Goal: Transaction & Acquisition: Purchase product/service

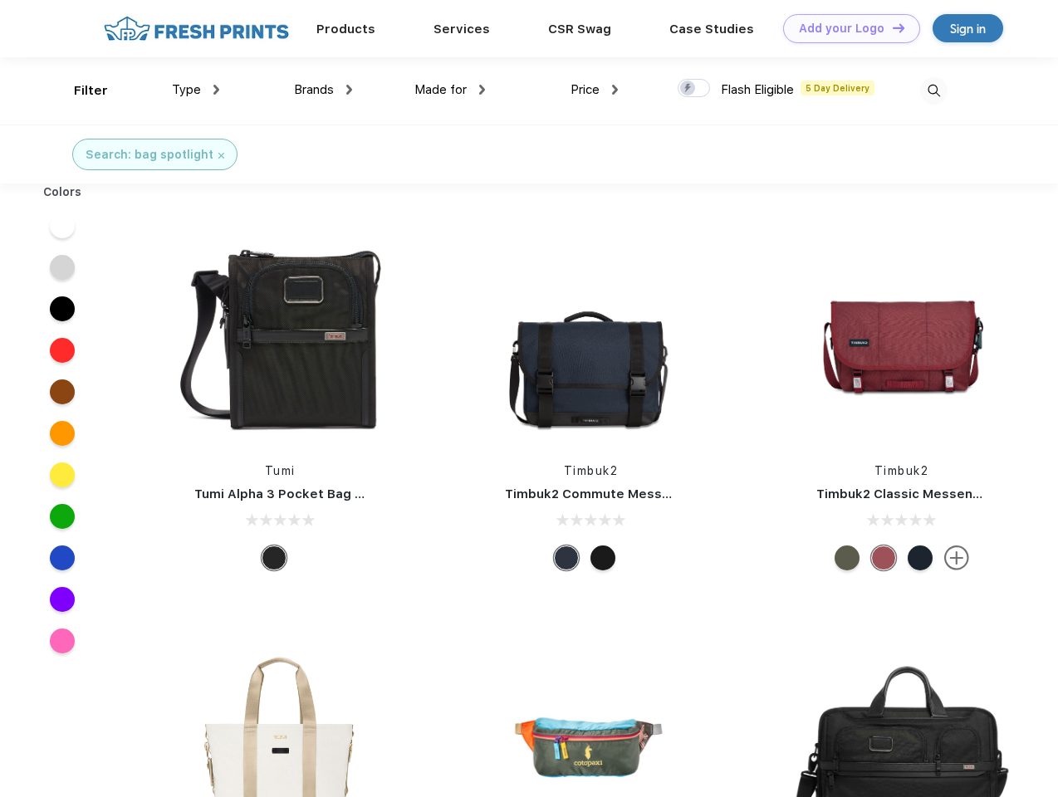
click at [845, 28] on link "Add your Logo Design Tool" at bounding box center [851, 28] width 137 height 29
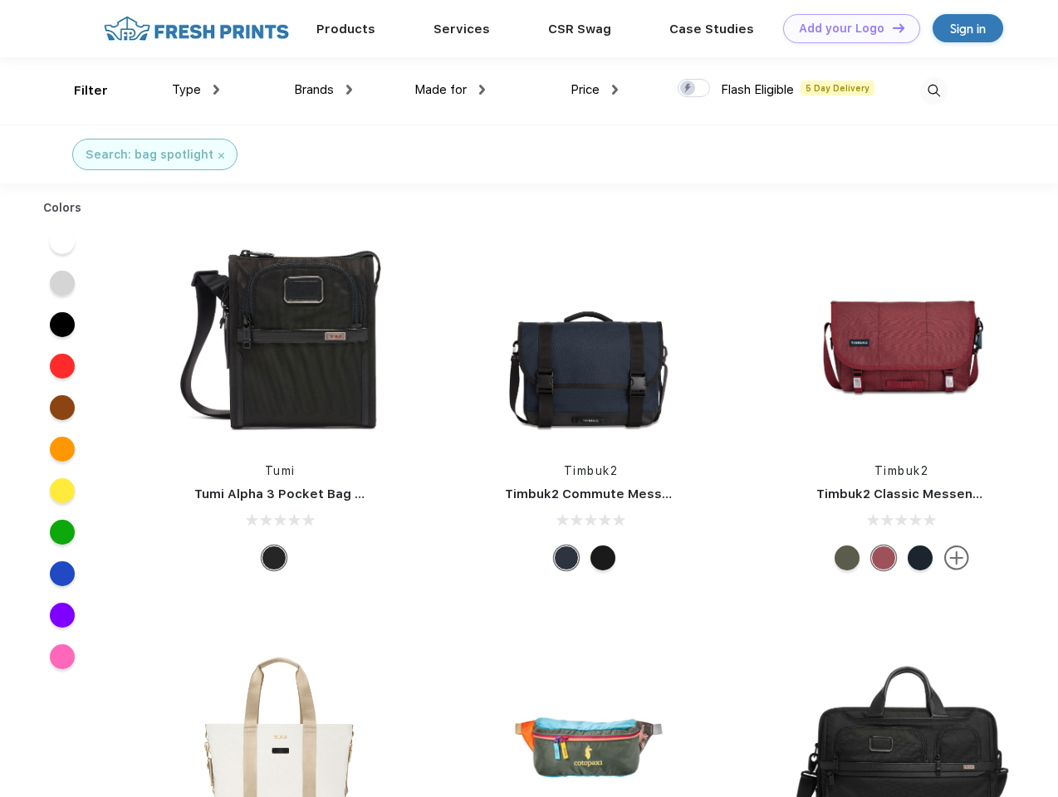
click at [0, 0] on div "Design Tool" at bounding box center [0, 0] width 0 height 0
click at [891, 27] on link "Add your Logo Design Tool" at bounding box center [851, 28] width 137 height 29
click at [80, 90] on div "Filter" at bounding box center [91, 90] width 34 height 19
click at [196, 90] on span "Type" at bounding box center [186, 89] width 29 height 15
click at [323, 90] on span "Brands" at bounding box center [314, 89] width 40 height 15
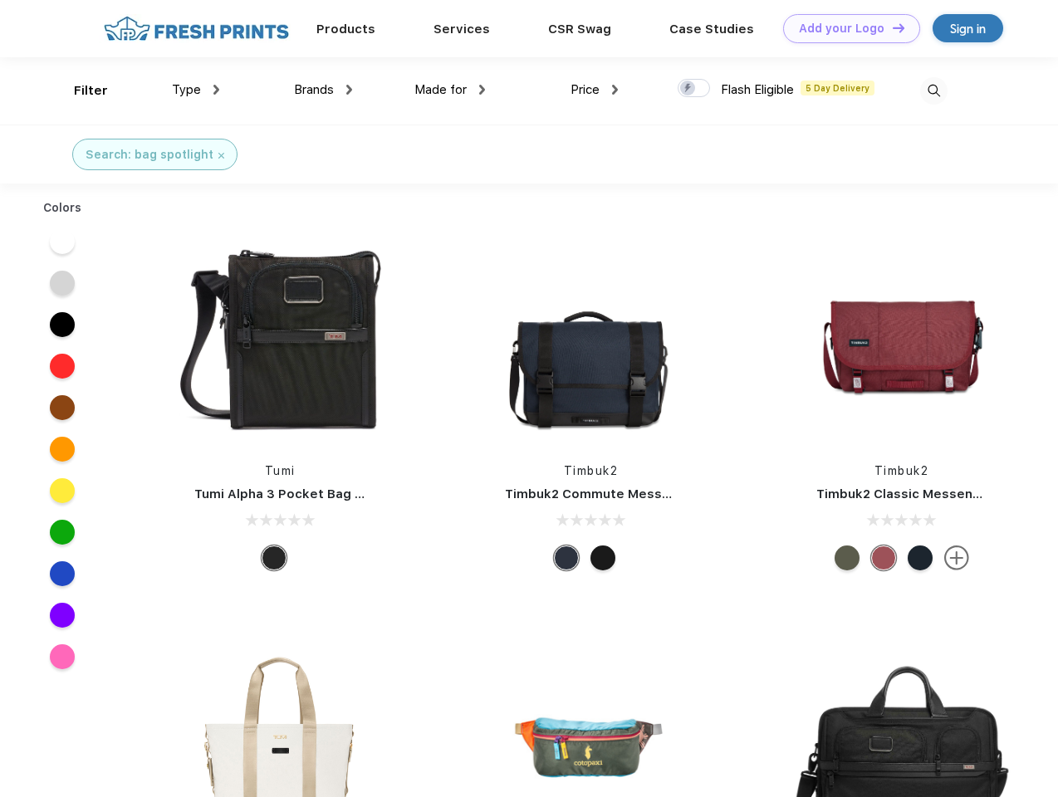
click at [450, 90] on span "Made for" at bounding box center [440, 89] width 52 height 15
click at [594, 90] on span "Price" at bounding box center [584, 89] width 29 height 15
click at [694, 89] on div at bounding box center [693, 88] width 32 height 18
click at [688, 89] on input "checkbox" at bounding box center [682, 83] width 11 height 11
click at [933, 90] on img at bounding box center [933, 90] width 27 height 27
